Goal: Find specific page/section: Find specific page/section

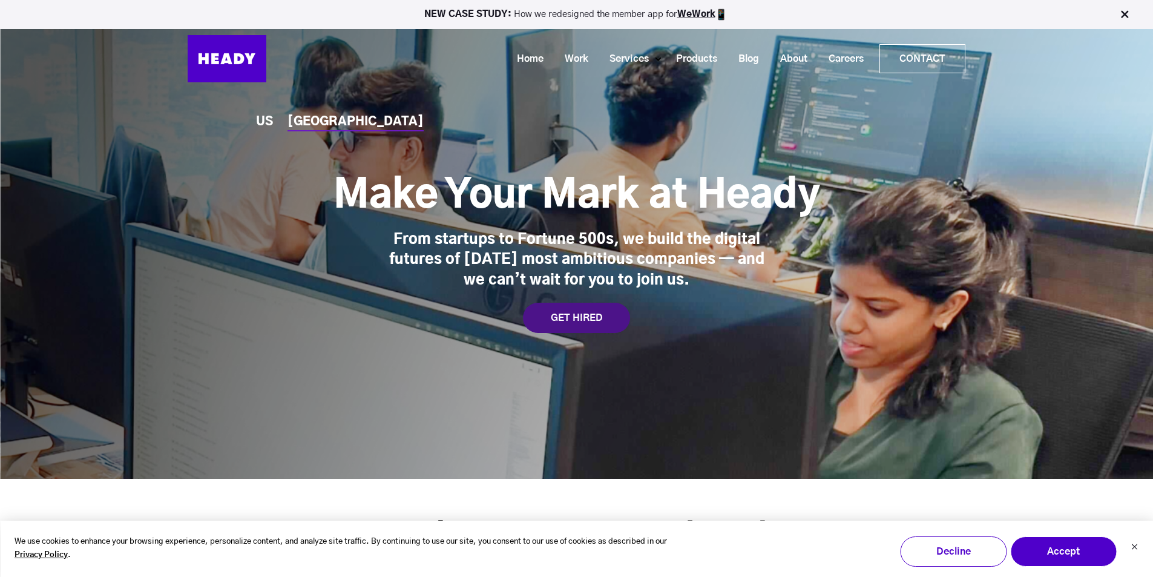
click at [589, 325] on div "GET HIRED" at bounding box center [576, 318] width 107 height 30
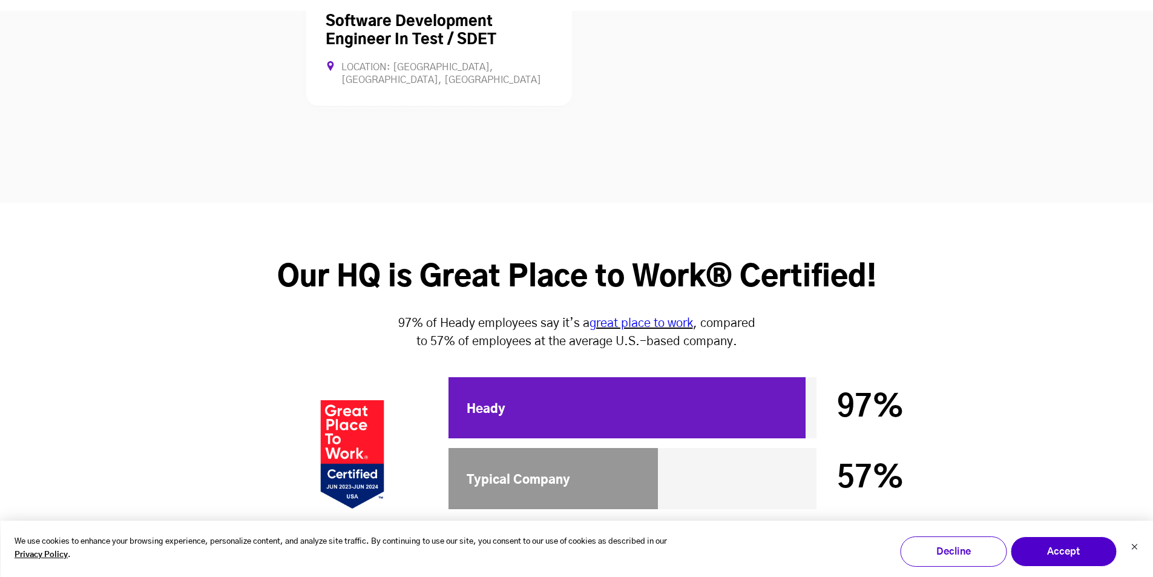
scroll to position [3016, 0]
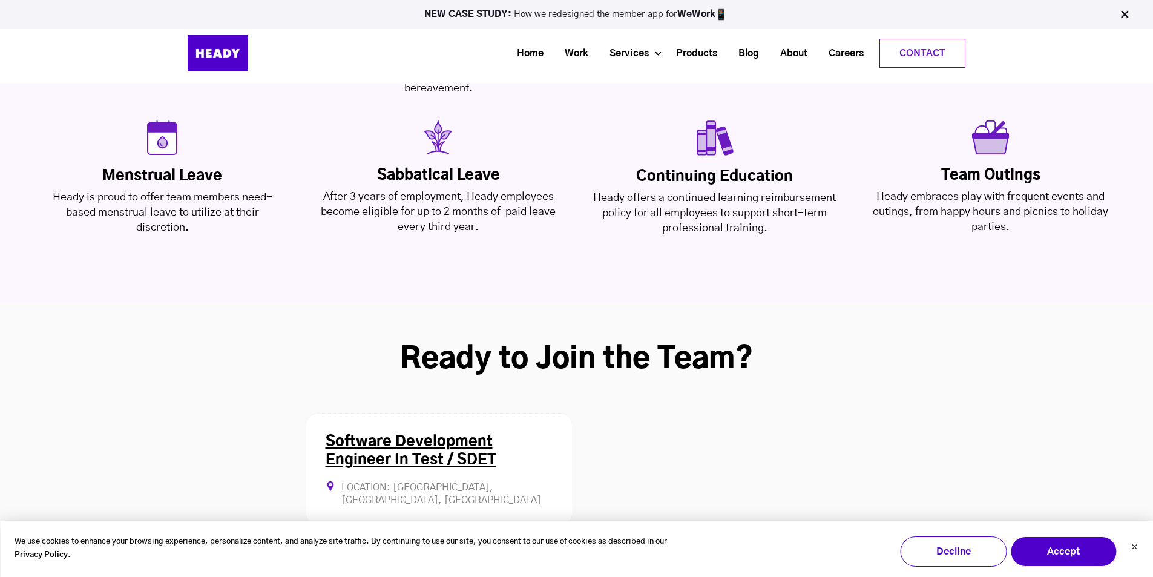
click at [386, 434] on link "Software Development Engineer In Test / SDET" at bounding box center [411, 450] width 171 height 33
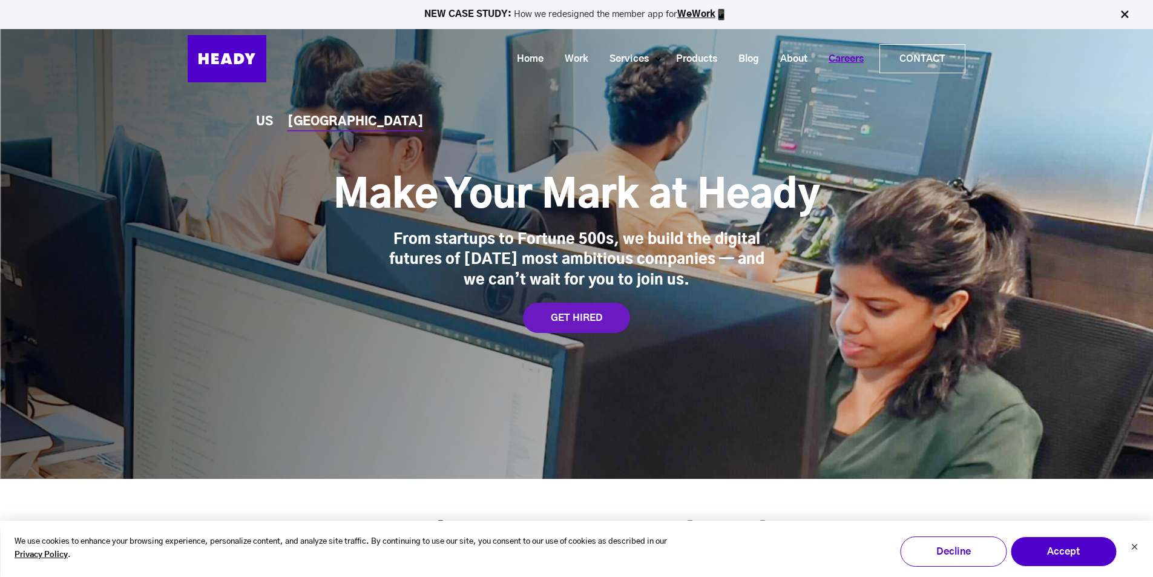
click at [848, 57] on link "Careers" at bounding box center [841, 59] width 56 height 22
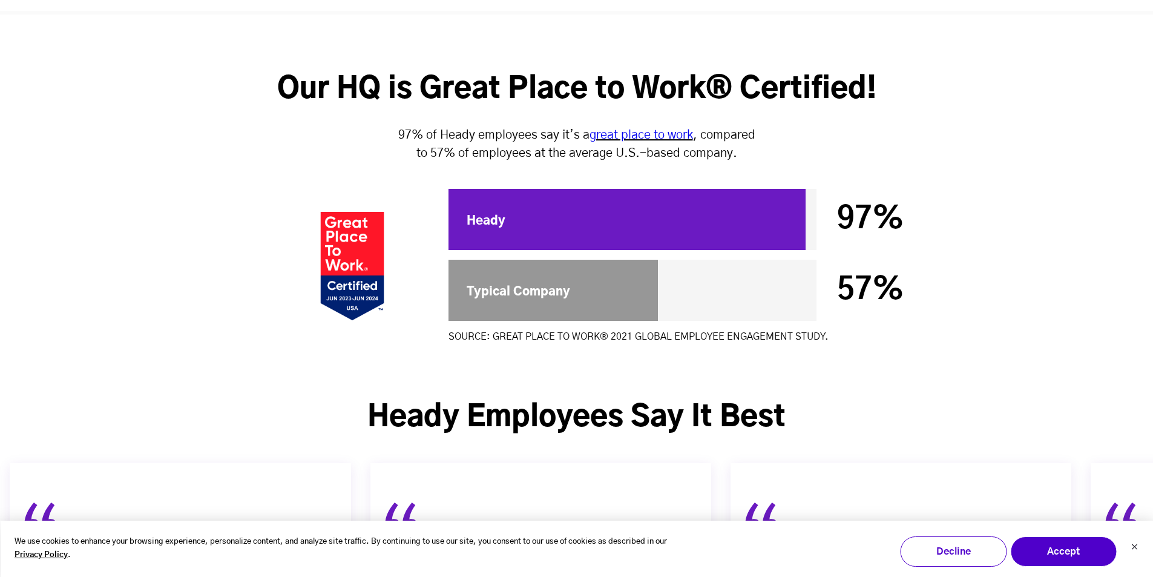
scroll to position [4272, 0]
